Goal: Task Accomplishment & Management: Use online tool/utility

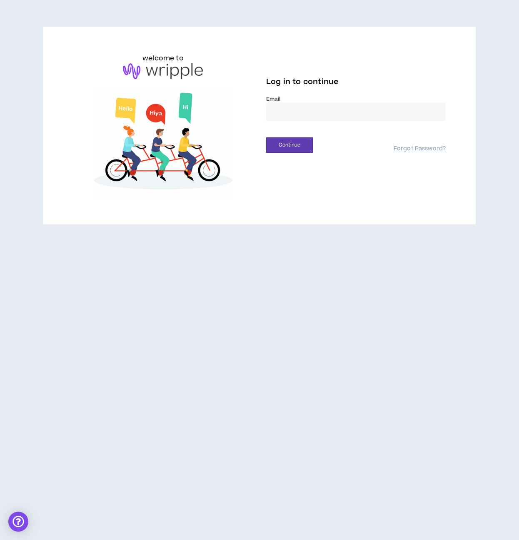
type input "**********"
click at [286, 143] on button "Continue" at bounding box center [289, 144] width 47 height 15
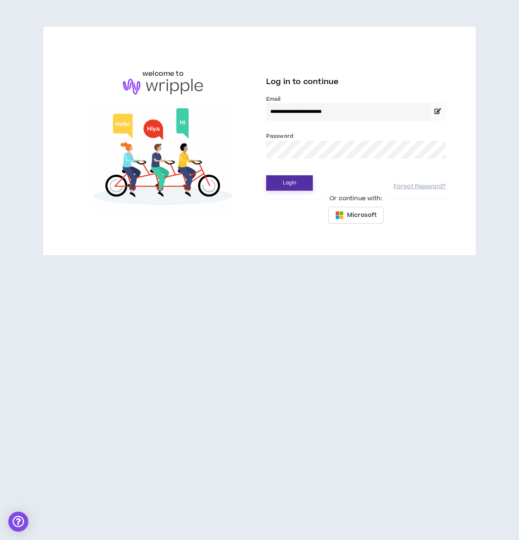
click at [291, 182] on button "Login" at bounding box center [289, 182] width 47 height 15
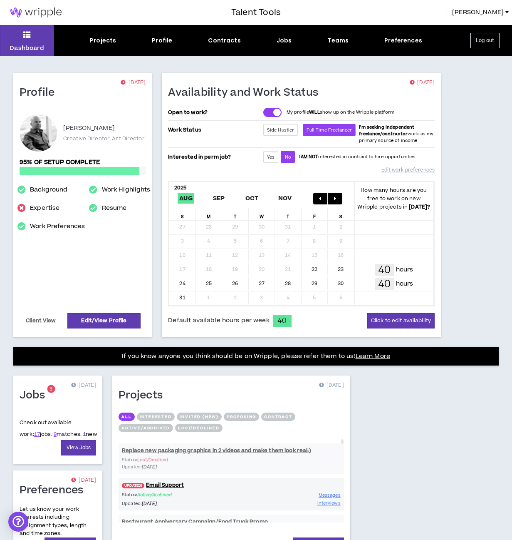
click at [83, 432] on link "1" at bounding box center [84, 433] width 3 height 7
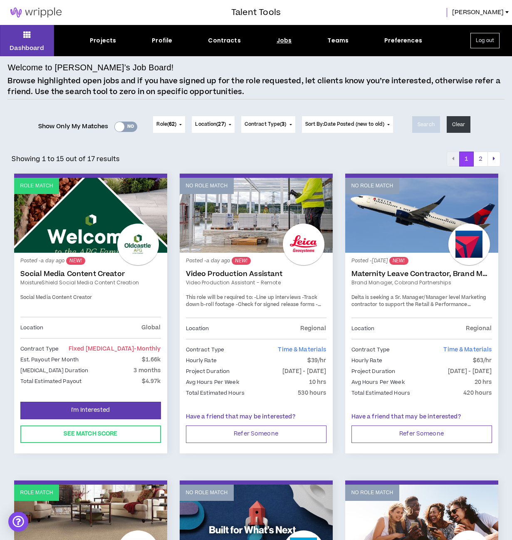
click at [119, 129] on div at bounding box center [120, 127] width 10 height 10
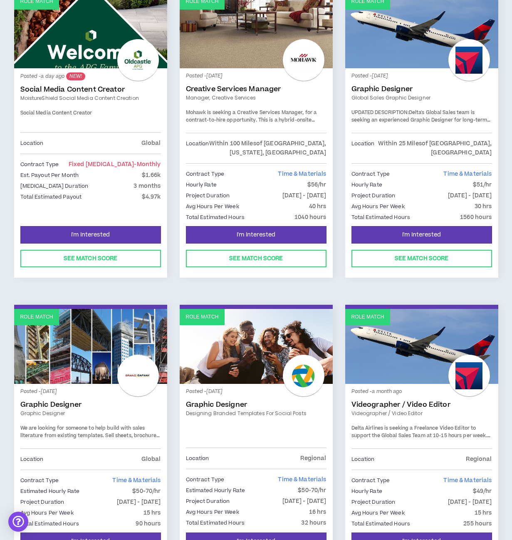
scroll to position [254, 0]
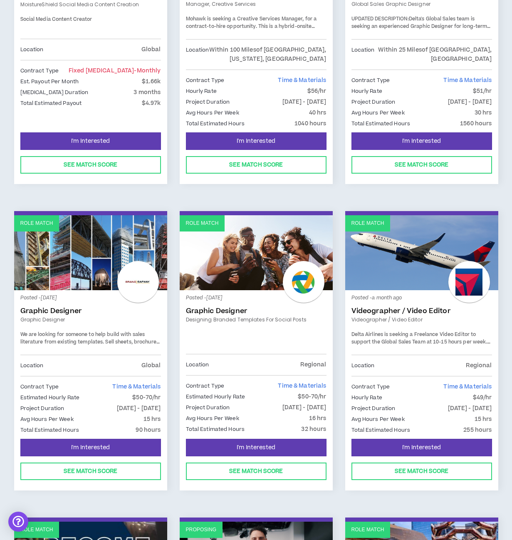
click at [373, 308] on link "Videographer / Video Editor" at bounding box center [422, 311] width 141 height 8
